Goal: Use online tool/utility

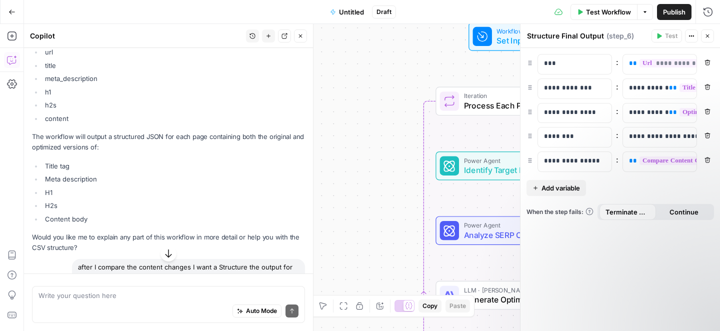
scroll to position [2265, 0]
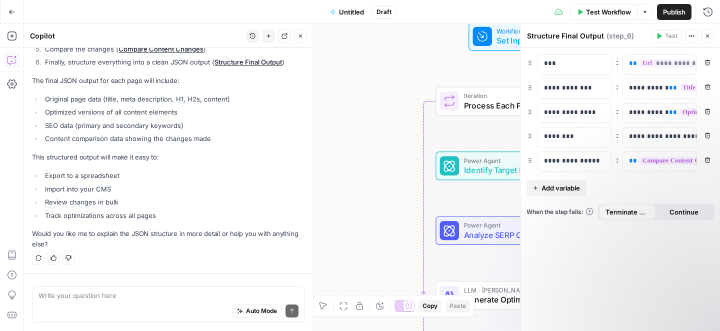
click at [371, 85] on div "Workflow Set Inputs Inputs Loop Iteration Process Each Page Step 1 Power Agent …" at bounding box center [372, 177] width 696 height 307
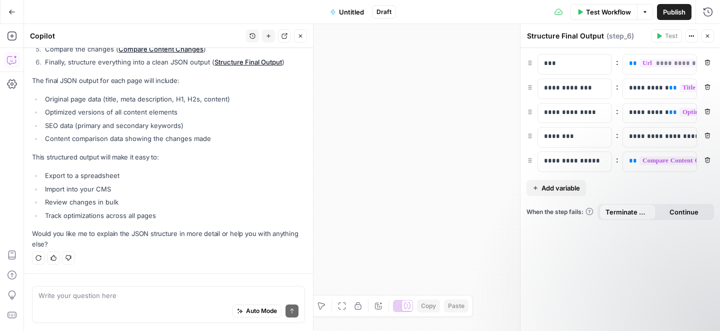
click at [711, 33] on button "Close" at bounding box center [707, 35] width 13 height 13
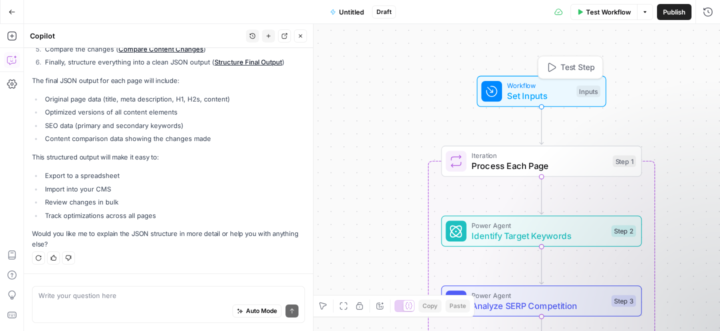
click at [519, 98] on span "Set Inputs" at bounding box center [539, 95] width 64 height 13
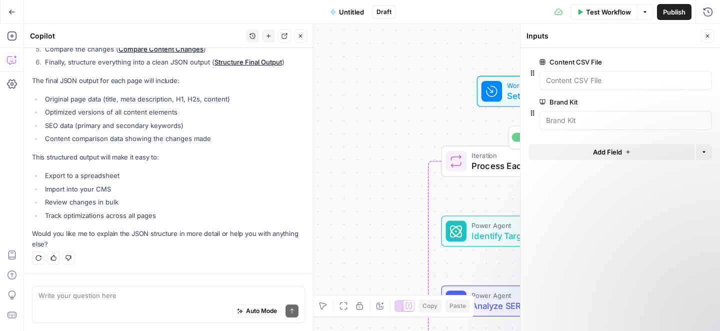
click at [456, 130] on div "Workflow Set Inputs Inputs Loop Iteration Process Each Page Step 1 Copy step De…" at bounding box center [372, 177] width 696 height 307
click at [707, 36] on icon "button" at bounding box center [707, 36] width 6 height 6
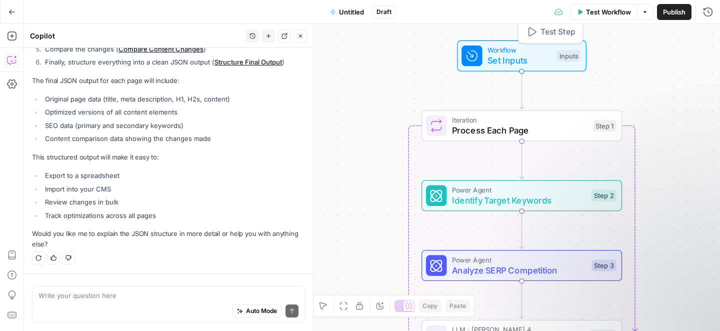
click at [524, 52] on span "Workflow" at bounding box center [519, 50] width 64 height 10
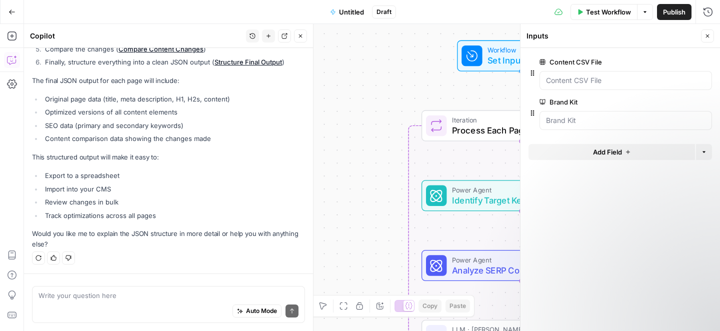
click at [398, 81] on div "Workflow Set Inputs Inputs Loop Iteration Process Each Page Step 1 Power Agent …" at bounding box center [372, 177] width 696 height 307
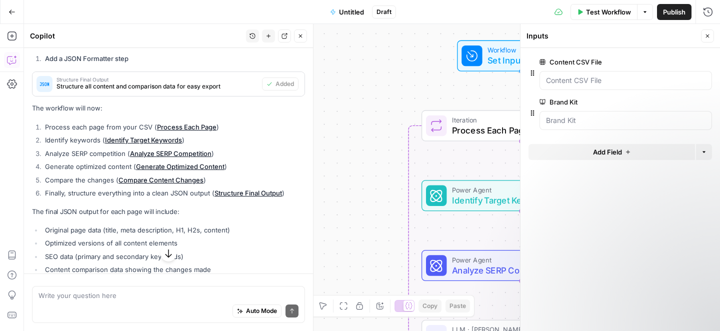
scroll to position [2114, 0]
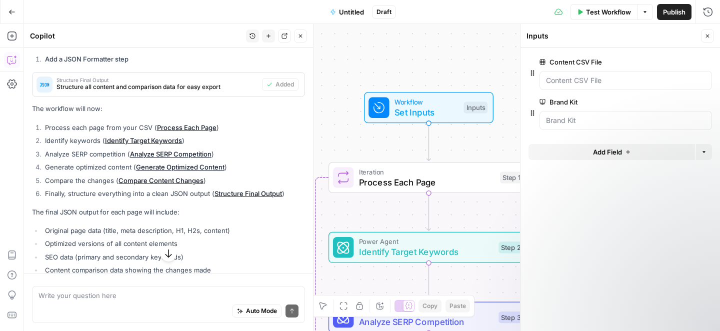
drag, startPoint x: 91, startPoint y: 147, endPoint x: 112, endPoint y: 150, distance: 21.7
click at [112, 132] on li "Process each page from your CSV ( Process Each Page )" at bounding box center [173, 127] width 262 height 10
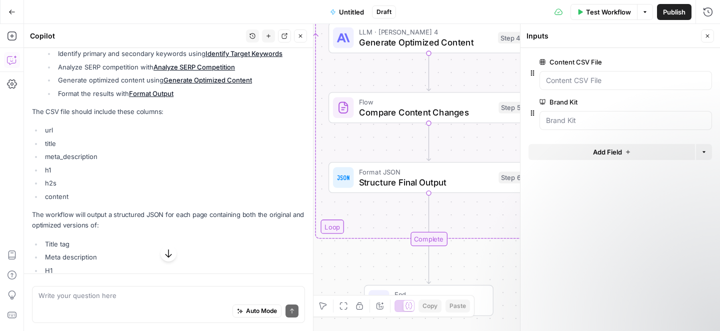
scroll to position [1751, 0]
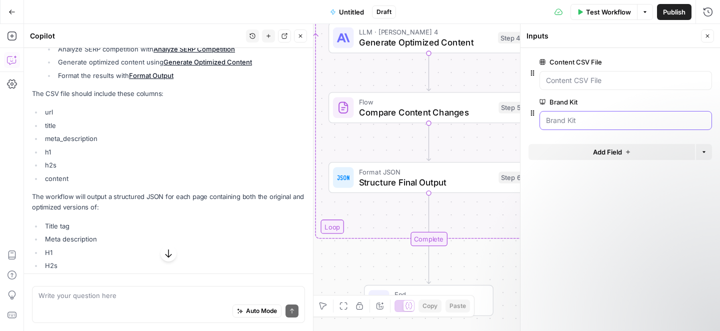
click at [569, 120] on Kit "Brand Kit" at bounding box center [625, 120] width 159 height 10
click at [584, 120] on Kit "Brand Kit" at bounding box center [625, 120] width 159 height 10
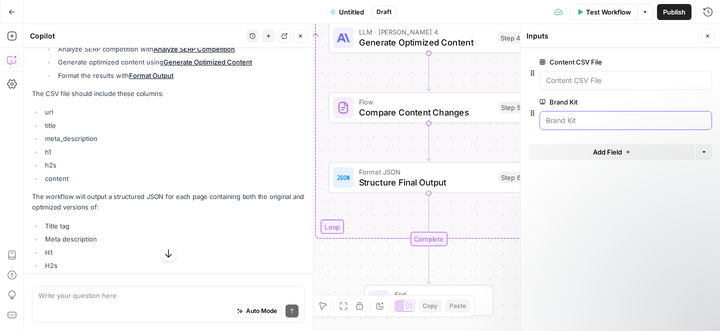
click at [584, 120] on Kit "Brand Kit" at bounding box center [625, 120] width 159 height 10
click at [616, 77] on File "Content CSV File" at bounding box center [625, 80] width 159 height 10
click at [711, 34] on button "Close" at bounding box center [707, 35] width 13 height 13
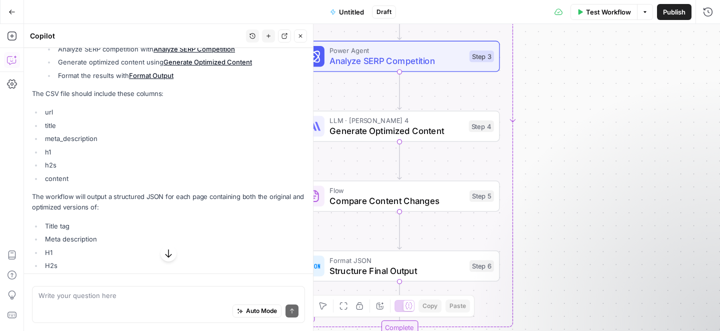
click at [614, 13] on span "Test Workflow" at bounding box center [608, 12] width 45 height 10
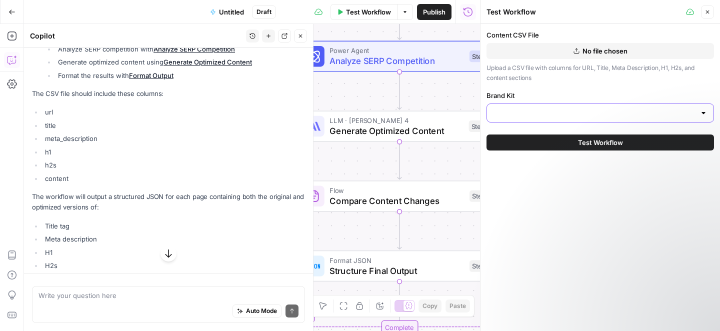
click at [597, 110] on input "Brand Kit" at bounding box center [594, 113] width 202 height 10
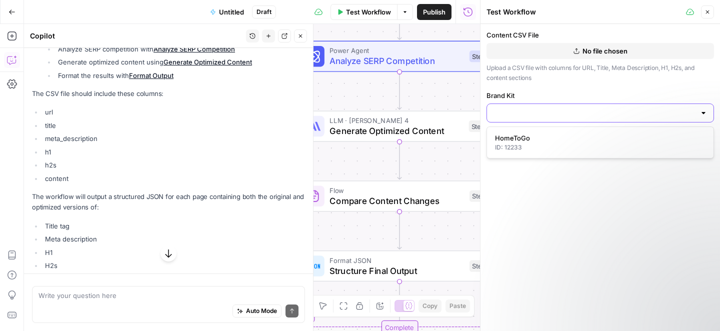
click at [597, 110] on input "Brand Kit" at bounding box center [594, 113] width 202 height 10
click at [502, 83] on div "Content CSV File No file chosen Upload a CSV file with columns for URL, Title, …" at bounding box center [599, 76] width 227 height 92
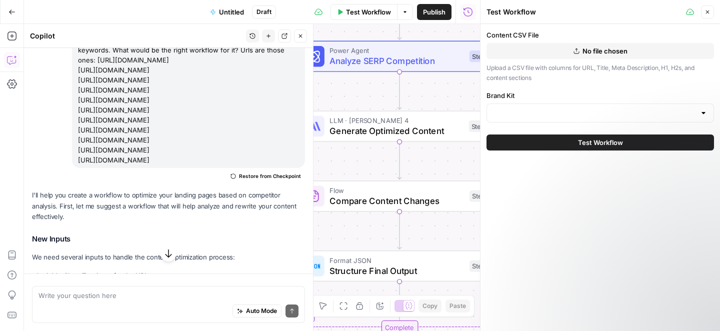
scroll to position [64, 0]
